Goal: Task Accomplishment & Management: Complete application form

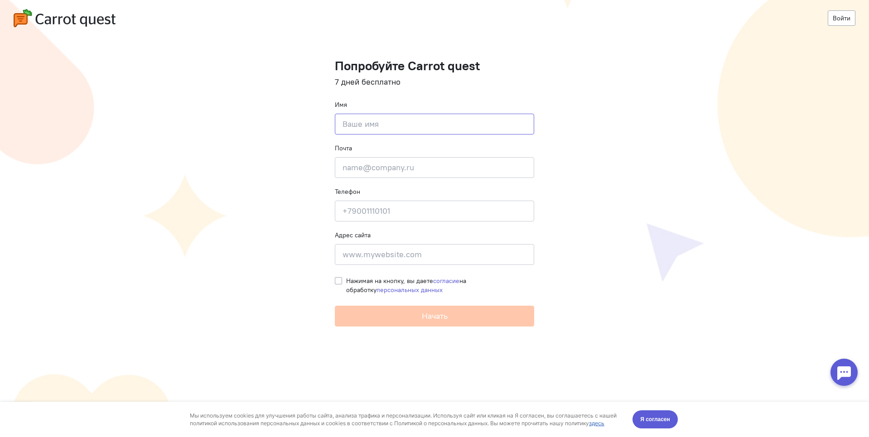
click at [384, 128] on input at bounding box center [434, 124] width 199 height 21
type input "[PERSON_NAME]"
click at [399, 167] on input "email" at bounding box center [434, 167] width 199 height 21
type input "[EMAIL_ADDRESS][DOMAIN_NAME]"
type input "[PHONE_NUMBER]"
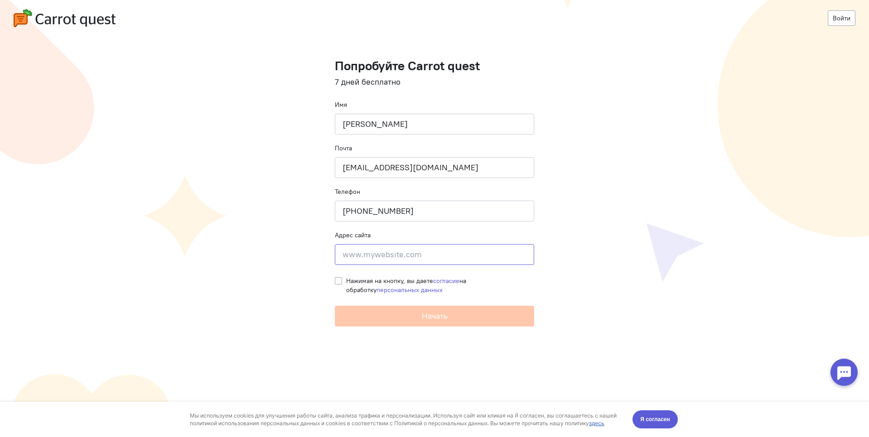
type input "[STREET_ADDRESS]"
click at [346, 279] on label "Нажимая на кнопку, вы даете согласие на обработку персональных данных" at bounding box center [440, 285] width 188 height 18
click at [338, 279] on input "Нажимая на кнопку, вы даете согласие на обработку персональных данных" at bounding box center [338, 280] width 7 height 8
checkbox input "true"
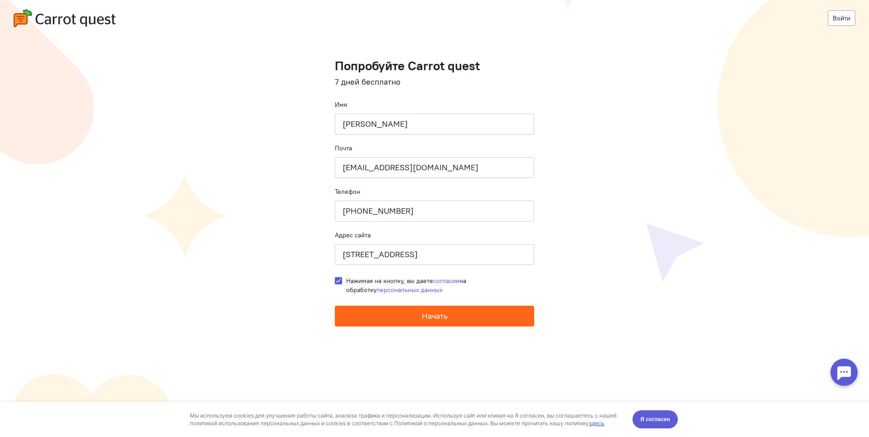
click at [365, 321] on button "Начать" at bounding box center [434, 316] width 199 height 21
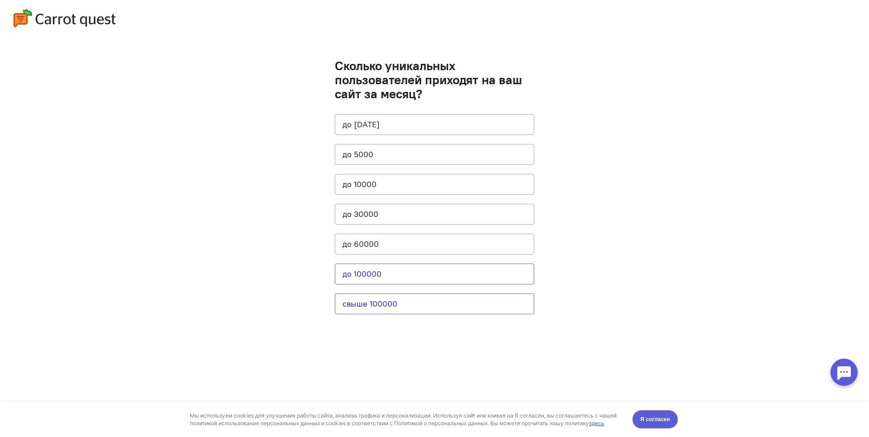
drag, startPoint x: 380, startPoint y: 306, endPoint x: 355, endPoint y: 275, distance: 39.3
click at [355, 275] on cq-question "Сколько уникальных пользователей приходят на ваш сайт за месяц? до 1000 до 5000…" at bounding box center [434, 191] width 199 height 264
click at [353, 274] on button "до 100000" at bounding box center [434, 274] width 199 height 21
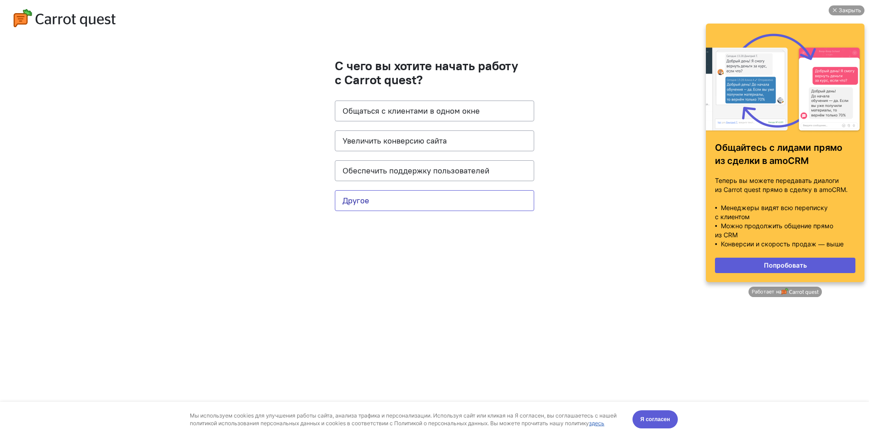
click at [370, 201] on button "Другое" at bounding box center [434, 200] width 199 height 21
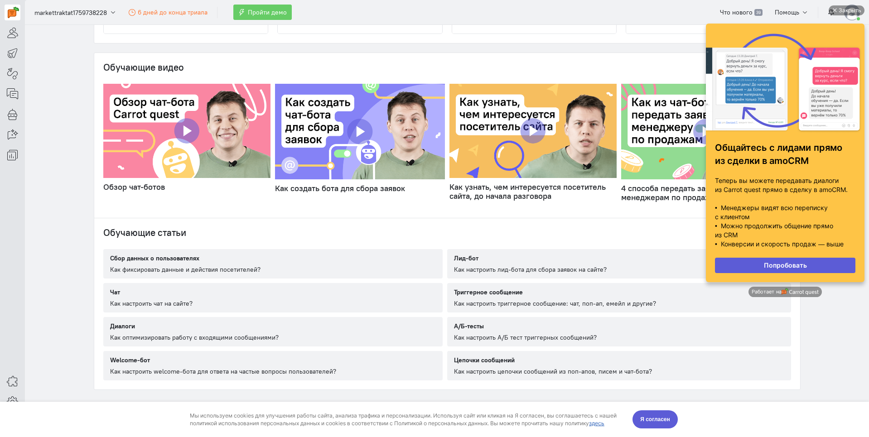
scroll to position [432, 0]
